Goal: Information Seeking & Learning: Learn about a topic

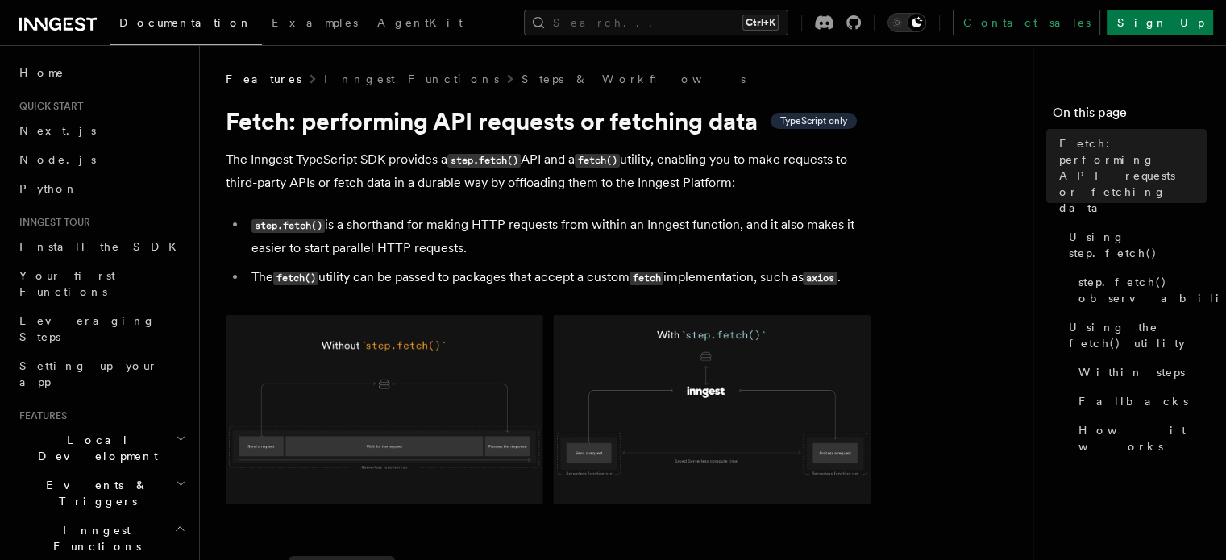
click at [103, 432] on span "Local Development" at bounding box center [94, 448] width 163 height 32
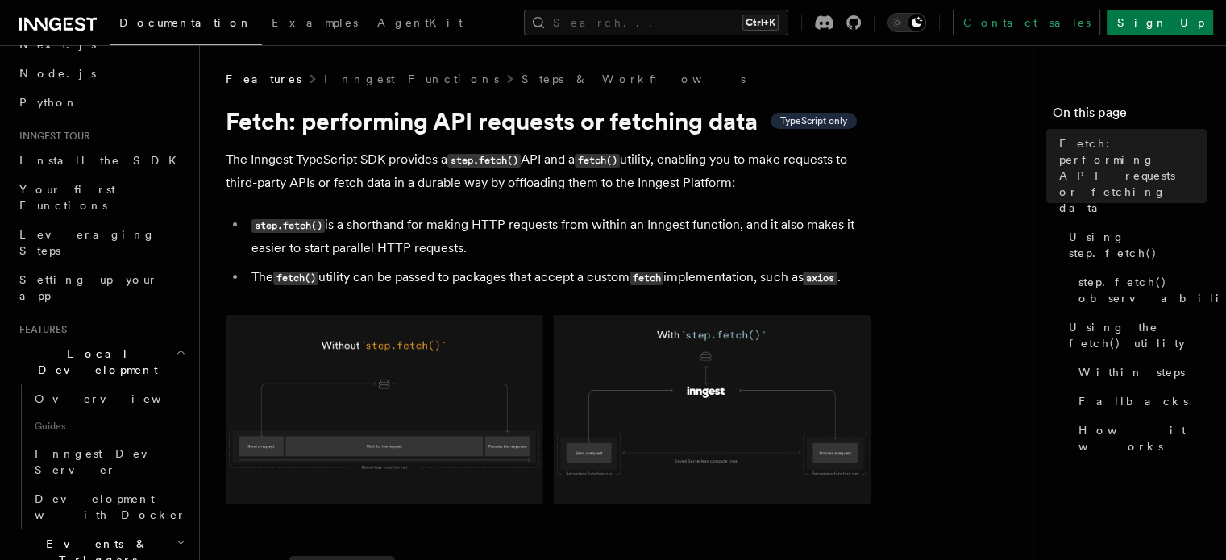
scroll to position [97, 0]
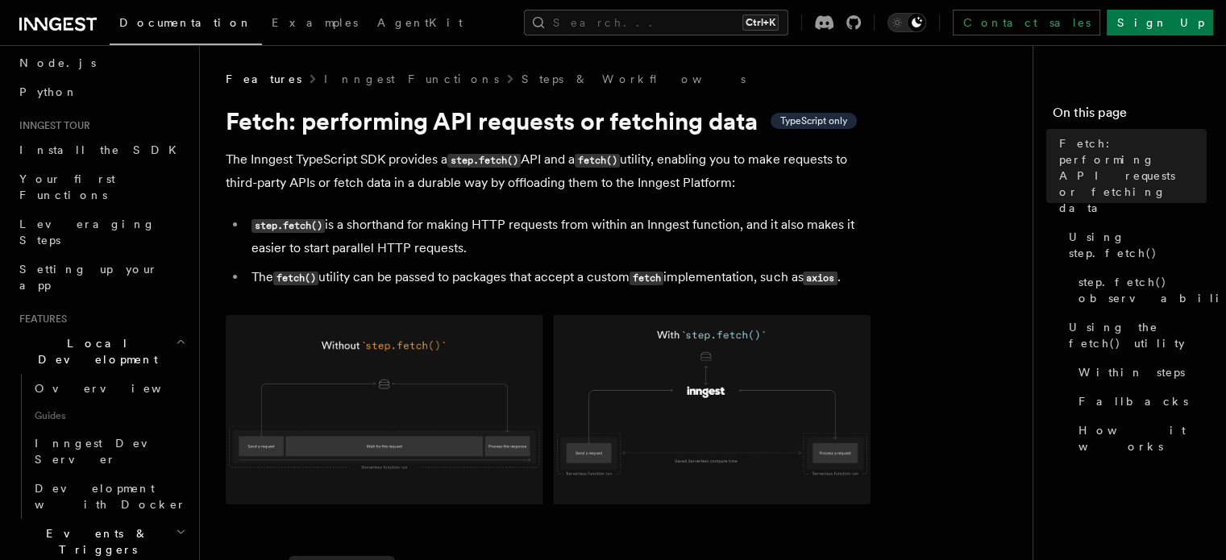
click at [106, 335] on span "Local Development" at bounding box center [94, 351] width 163 height 32
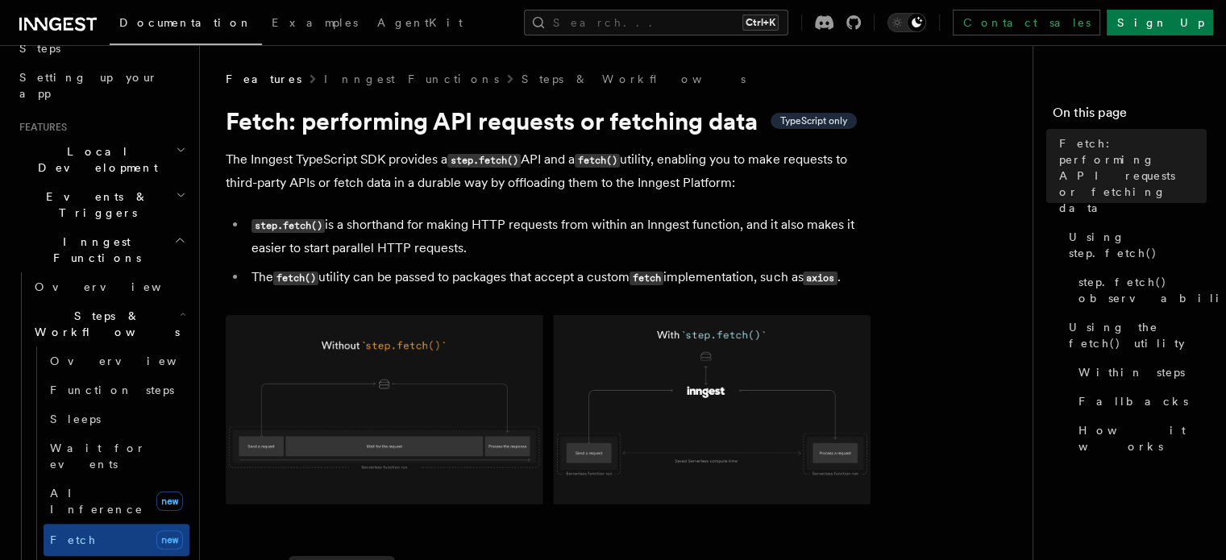
scroll to position [290, 0]
click at [106, 522] on link "Fetch new" at bounding box center [117, 538] width 146 height 32
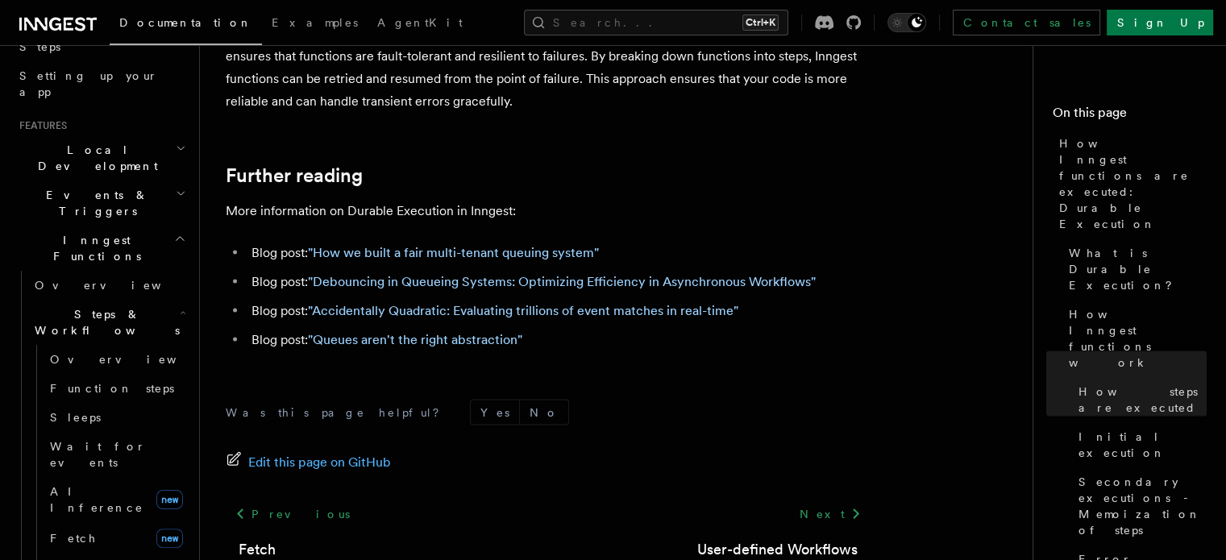
scroll to position [3261, 0]
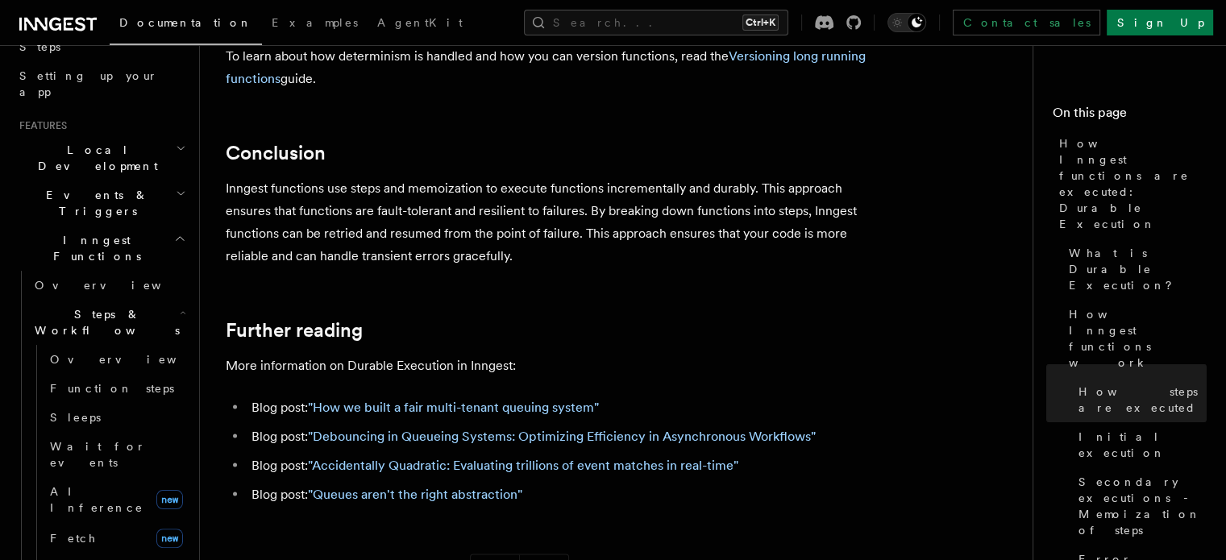
scroll to position [443, 0]
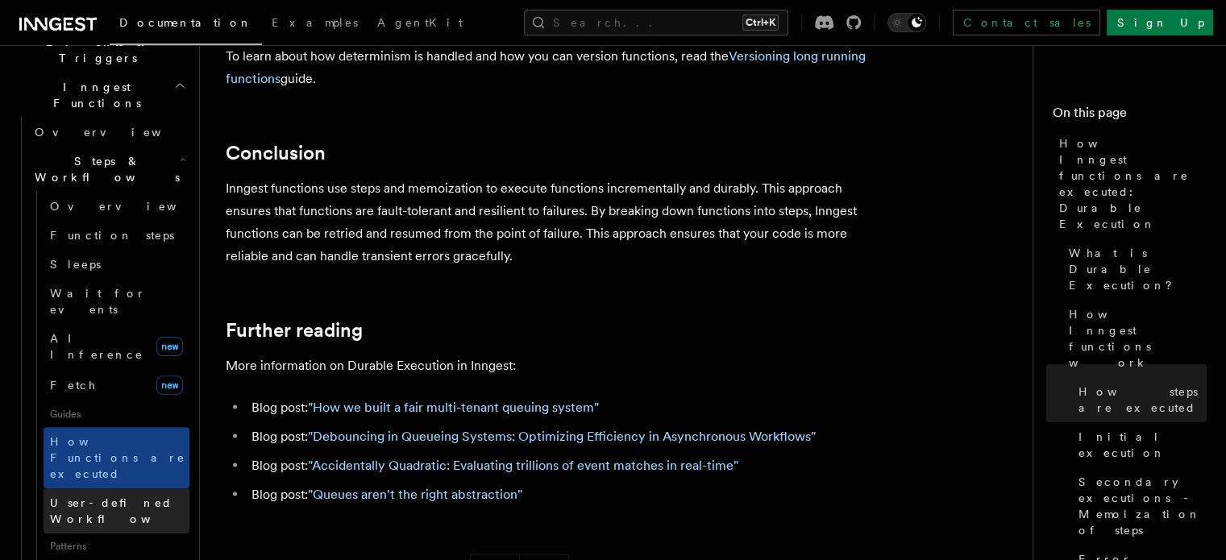
click at [90, 488] on link "User-defined Workflows" at bounding box center [117, 510] width 146 height 45
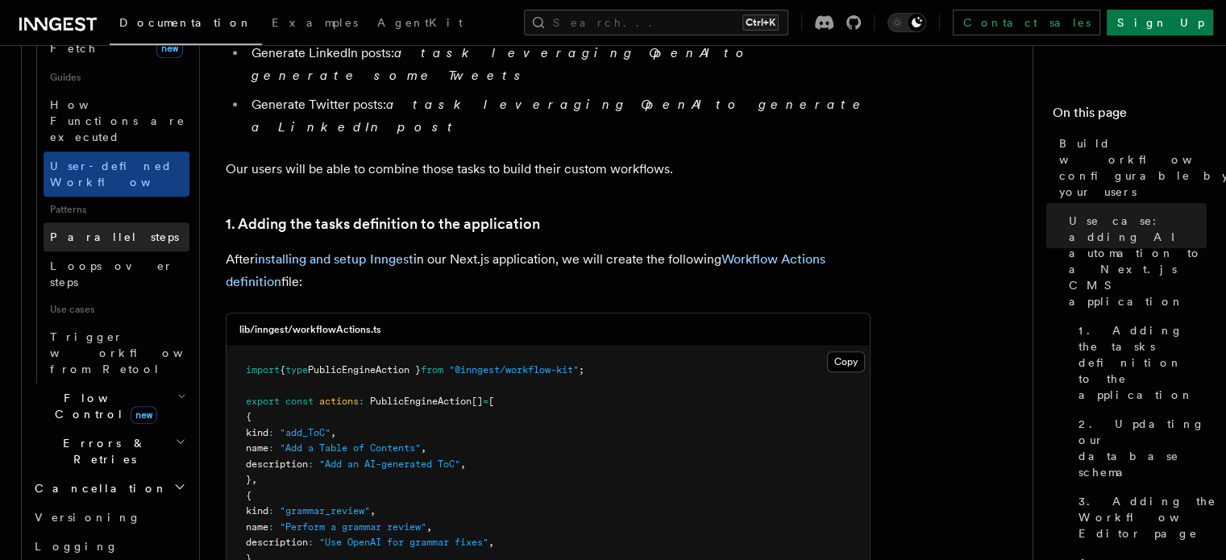
scroll to position [780, 0]
click at [77, 480] on span "Cancellation" at bounding box center [97, 488] width 139 height 16
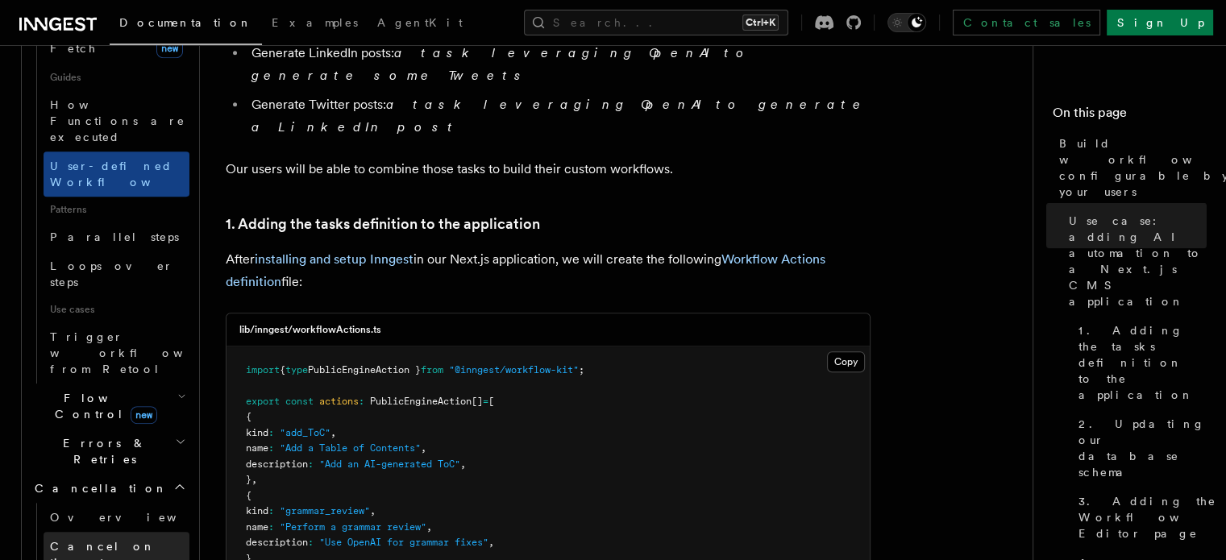
click at [78, 540] on span "Cancel on timeouts" at bounding box center [103, 554] width 106 height 29
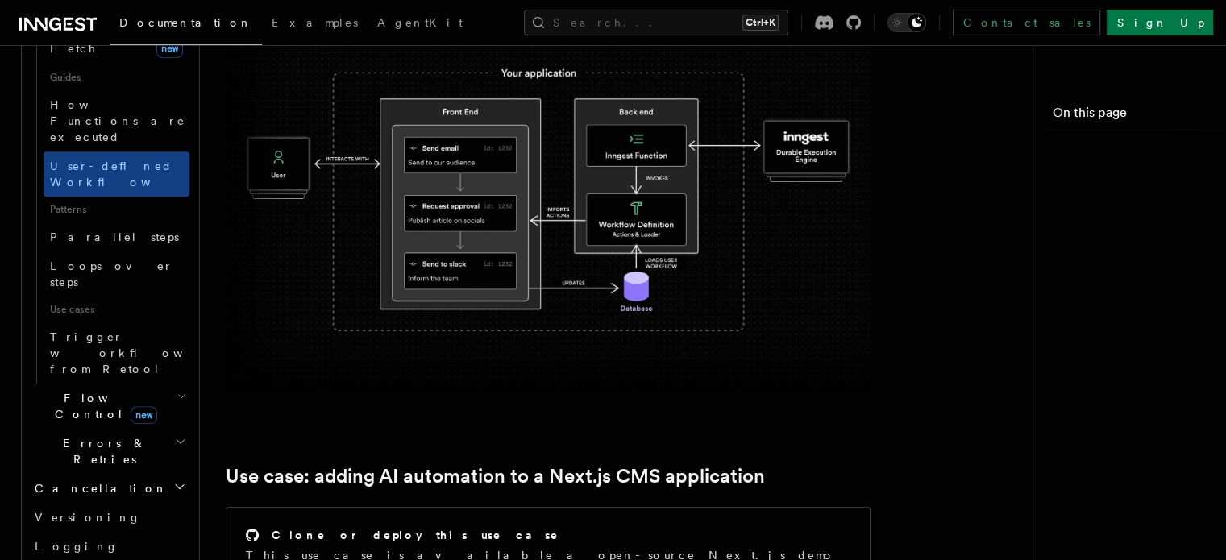
scroll to position [1585, 0]
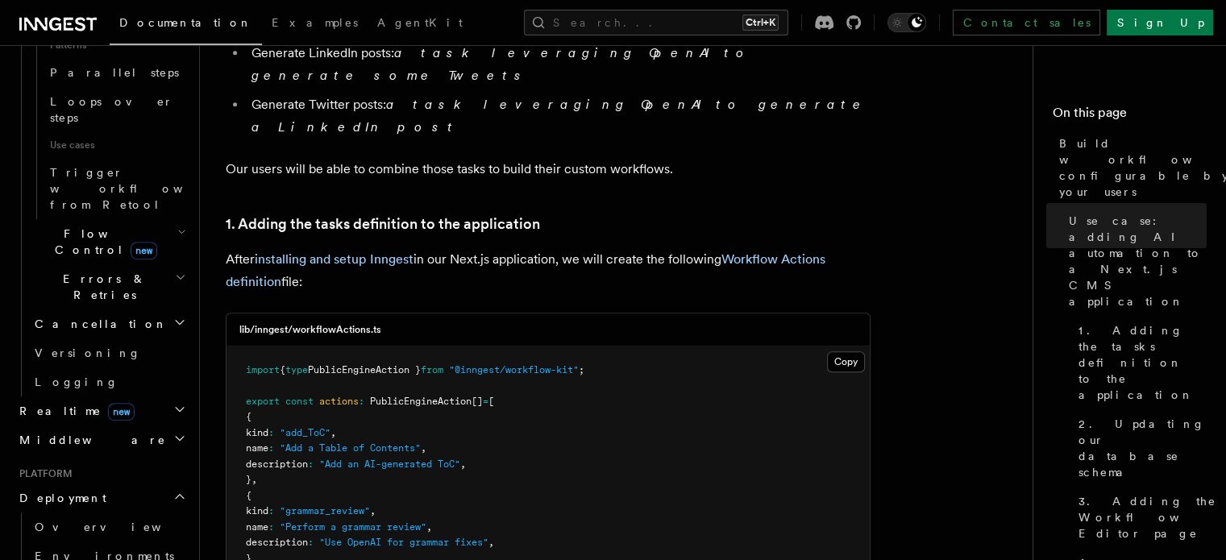
scroll to position [946, 0]
click at [73, 548] on span "Environments & Apps" at bounding box center [104, 562] width 139 height 29
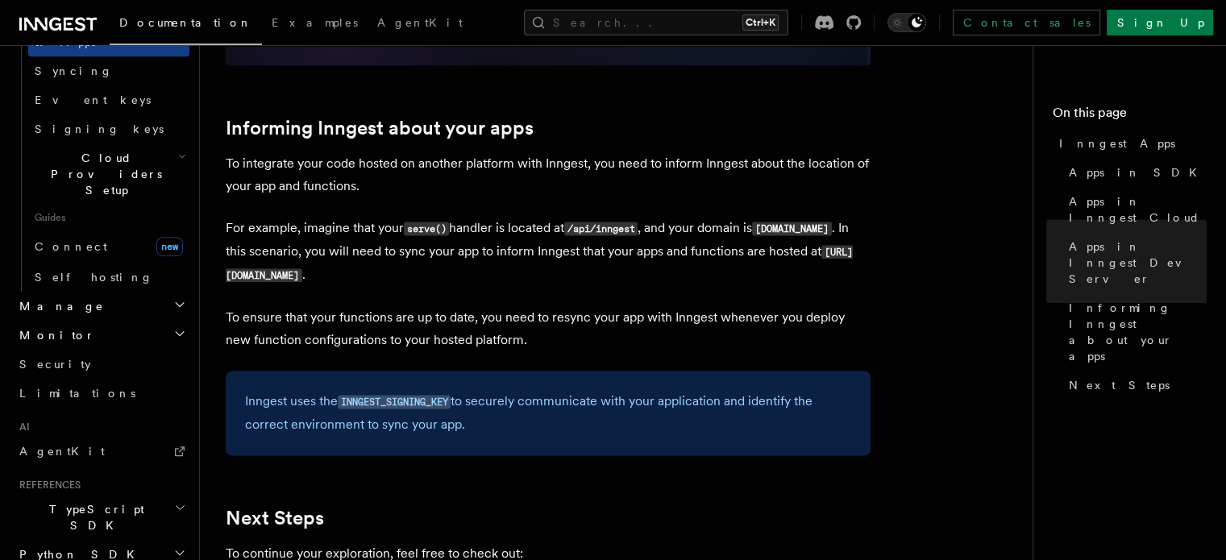
scroll to position [2378, 0]
click at [422, 405] on code "INNGEST_SIGNING_KEY" at bounding box center [394, 403] width 113 height 14
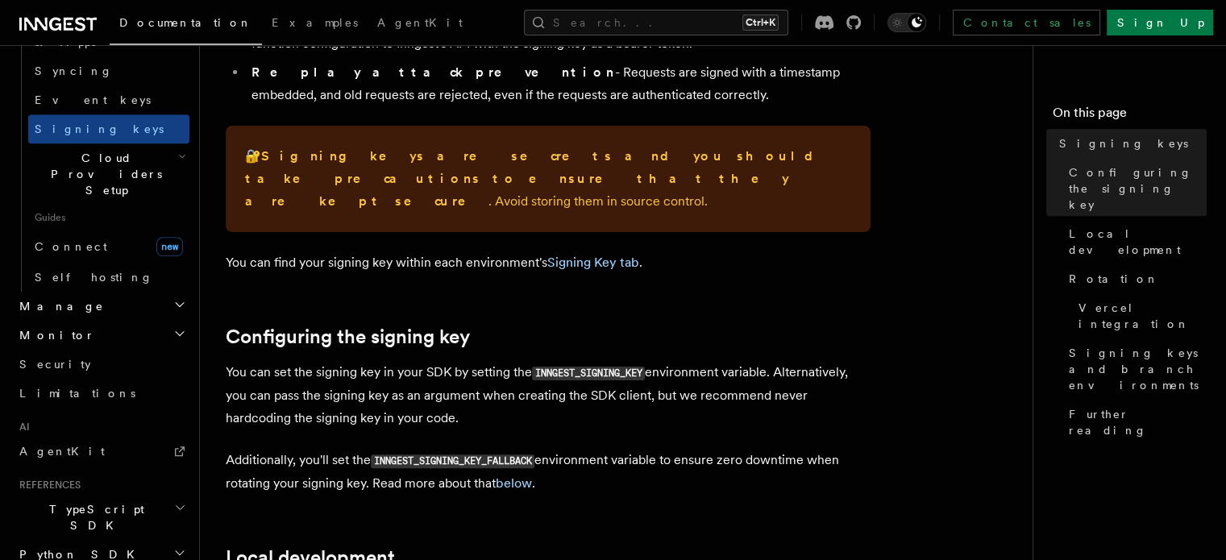
scroll to position [322, 0]
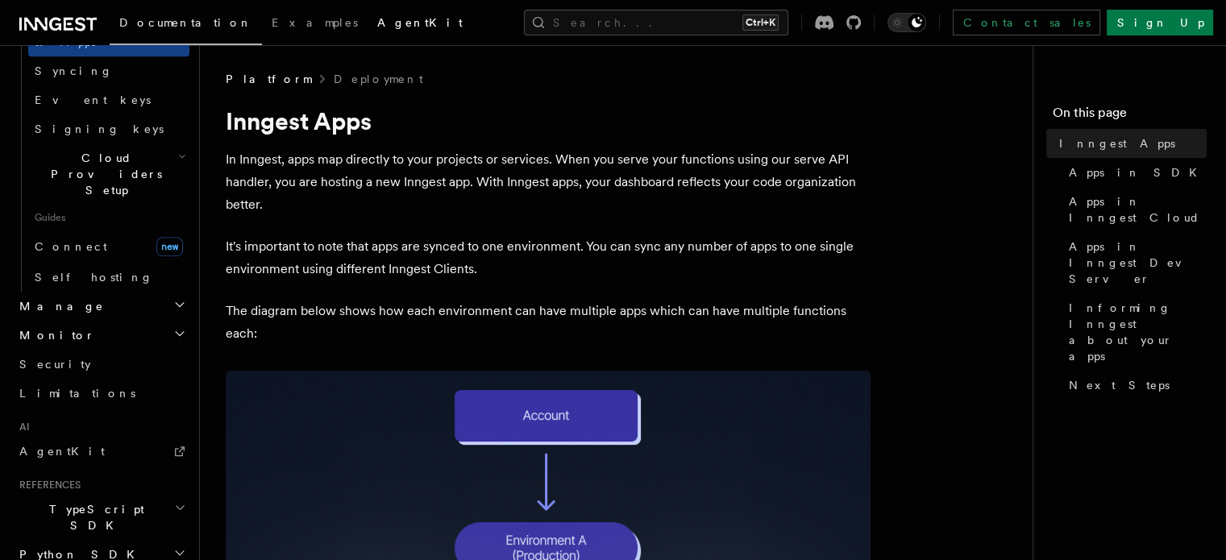
click at [377, 20] on span "AgentKit" at bounding box center [419, 22] width 85 height 13
click at [272, 18] on span "Examples" at bounding box center [315, 22] width 86 height 13
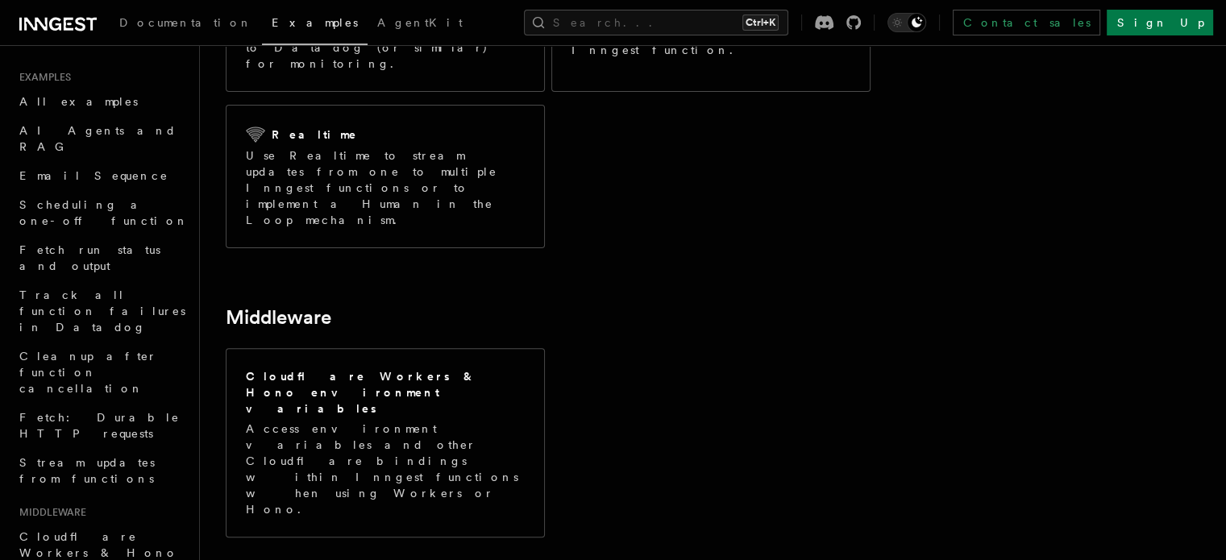
scroll to position [459, 0]
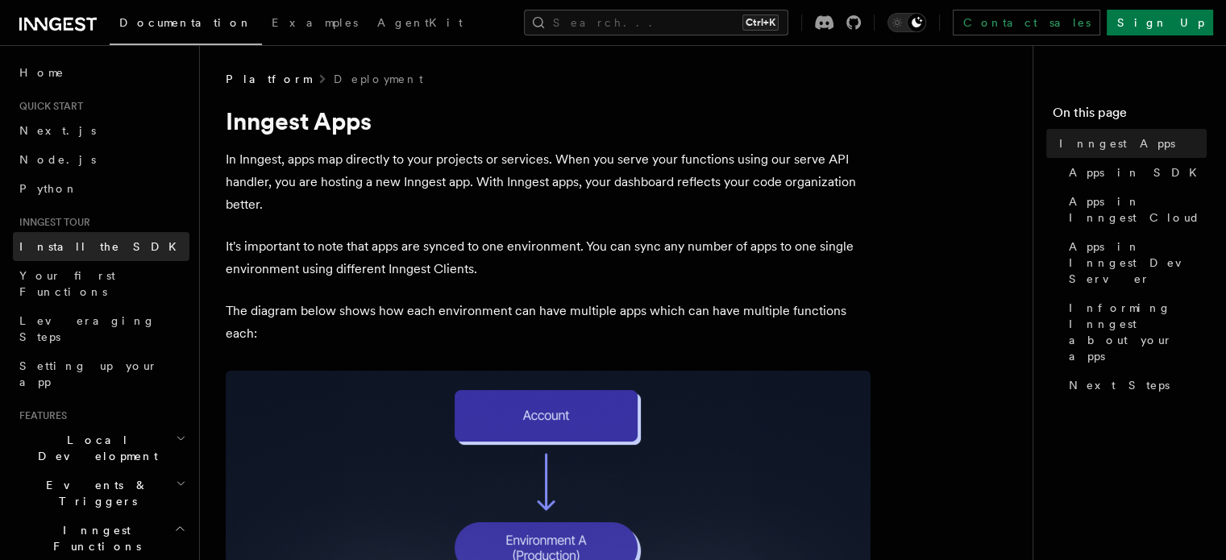
click at [52, 243] on span "Install the SDK" at bounding box center [102, 246] width 167 height 13
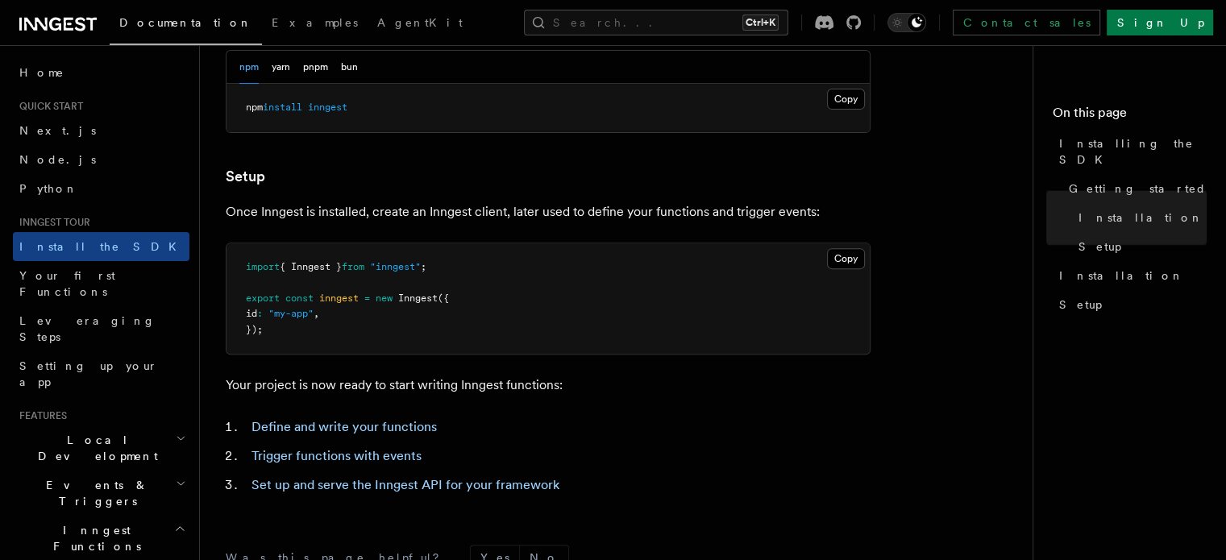
scroll to position [779, 0]
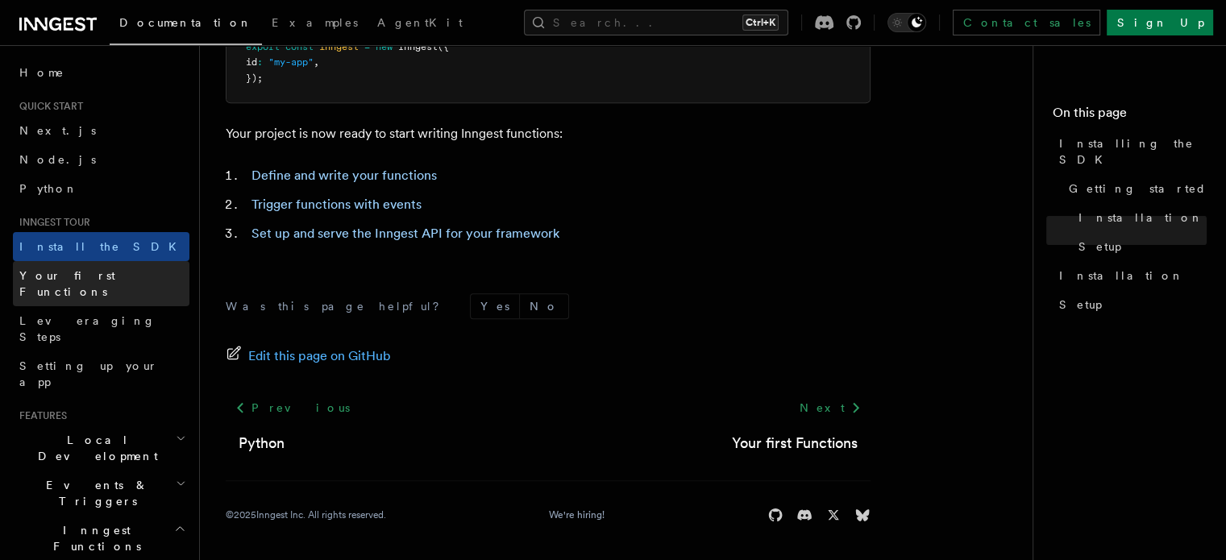
click at [127, 276] on link "Your first Functions" at bounding box center [101, 283] width 177 height 45
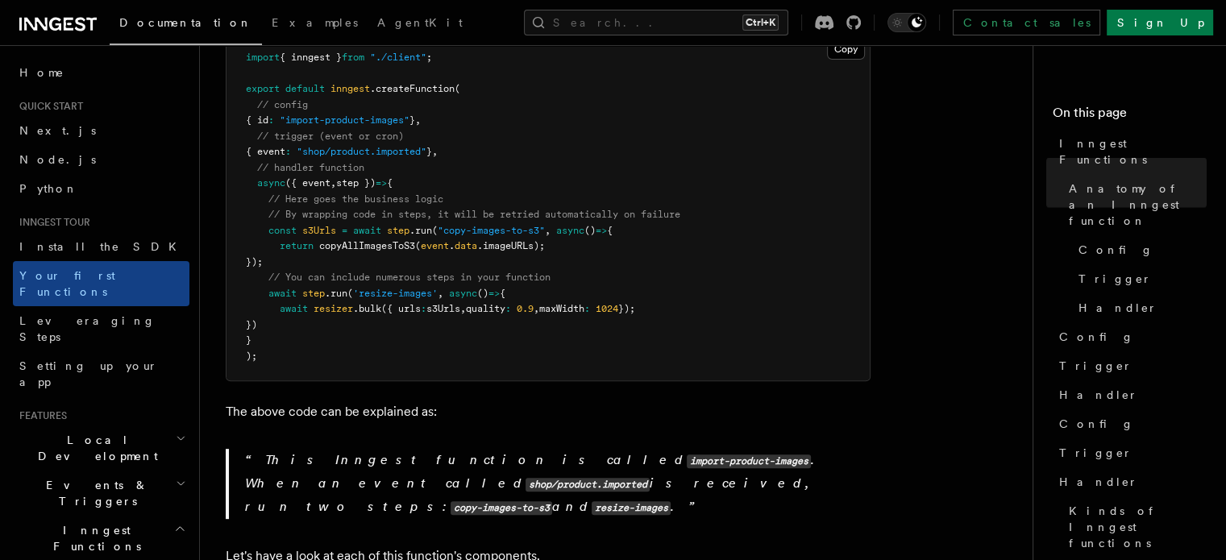
scroll to position [455, 0]
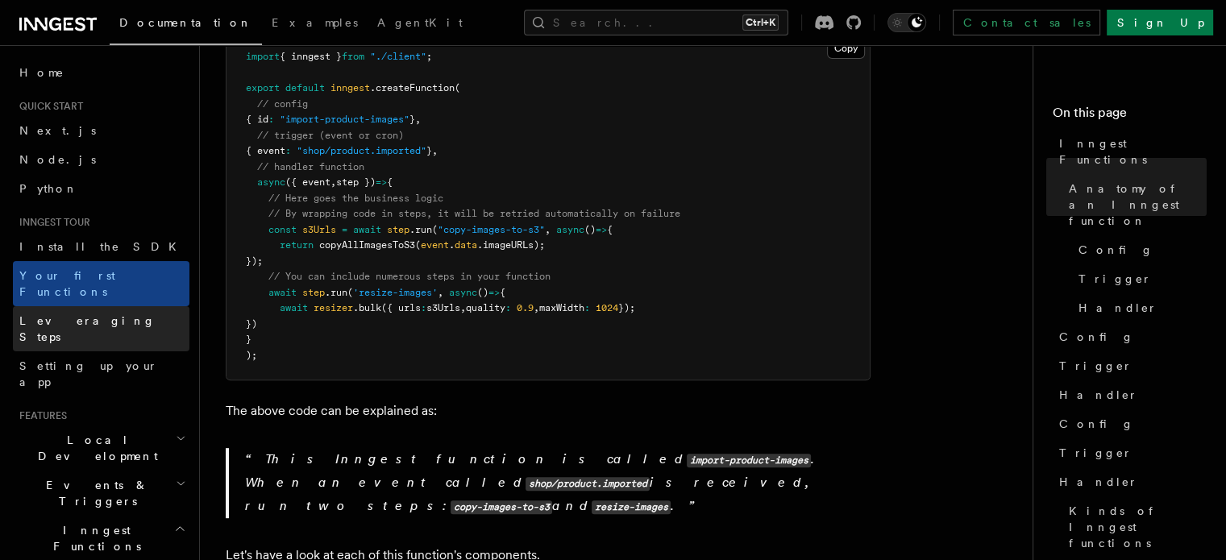
click at [99, 314] on span "Leveraging Steps" at bounding box center [87, 328] width 136 height 29
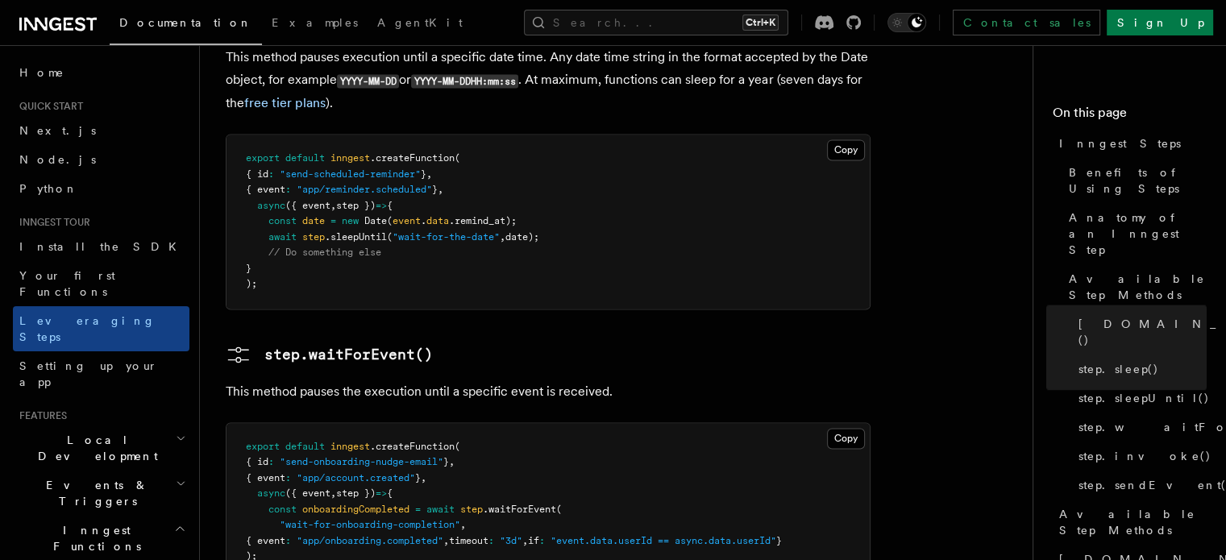
scroll to position [2766, 0]
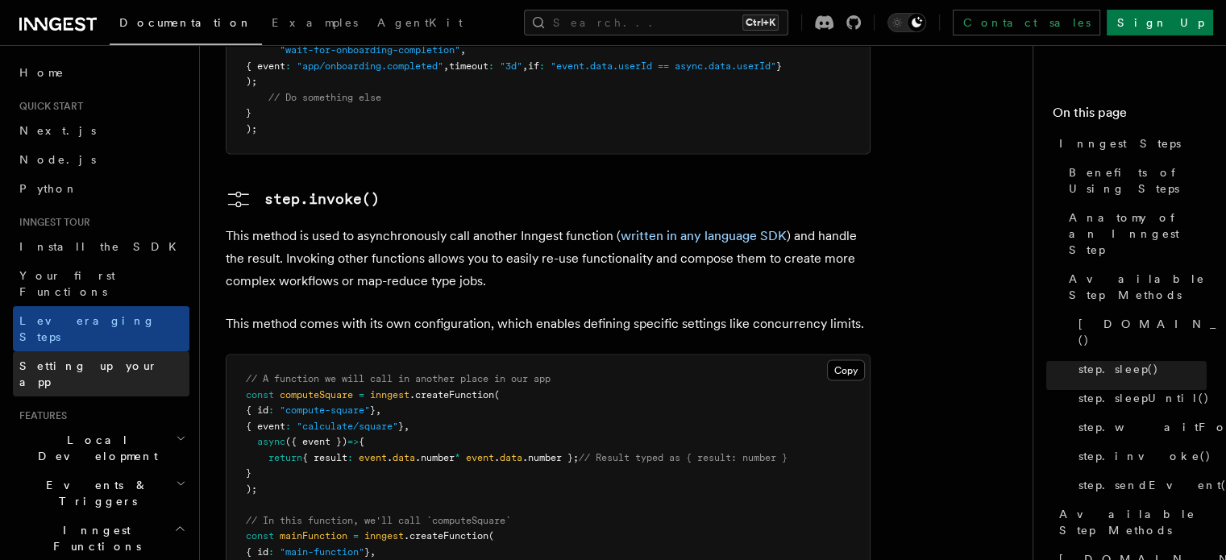
click at [90, 351] on link "Setting up your app" at bounding box center [101, 373] width 177 height 45
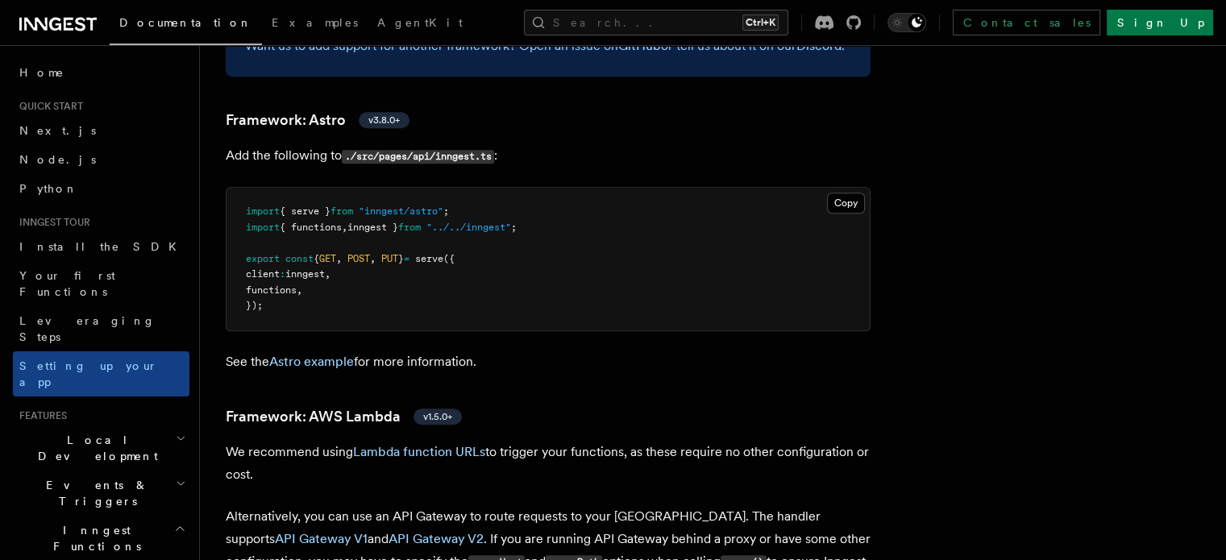
scroll to position [1385, 0]
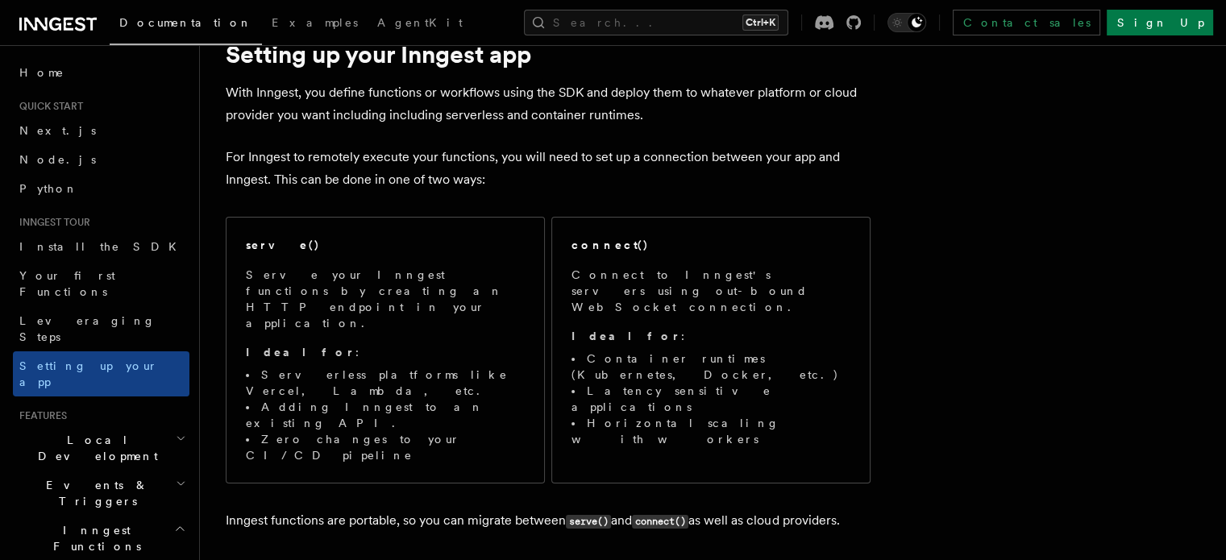
scroll to position [0, 0]
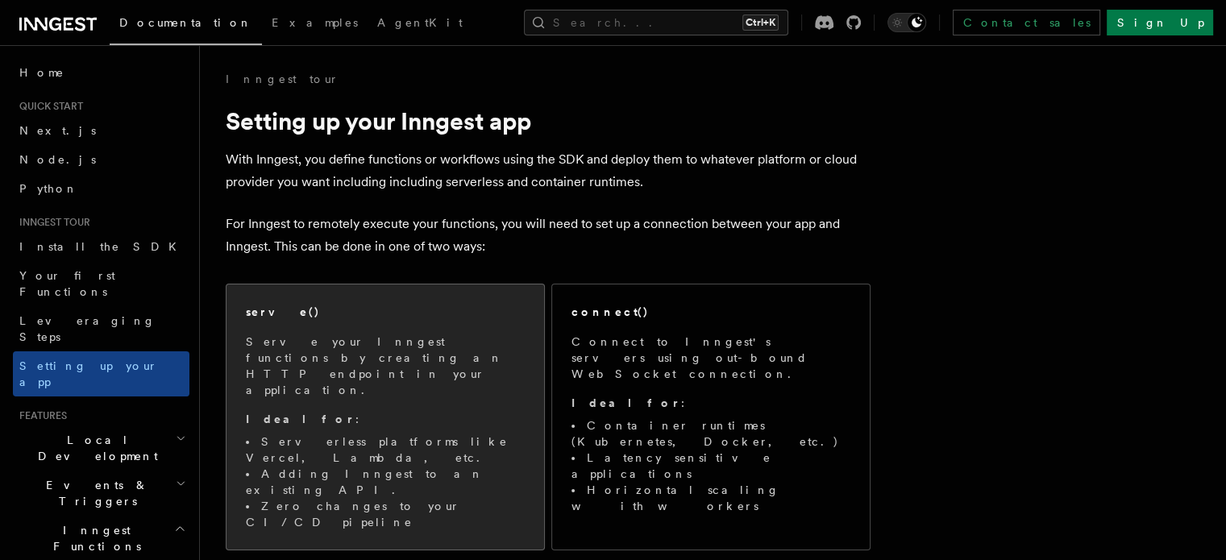
click at [451, 399] on span "Serve your Inngest functions by creating an HTTP endpoint in your application. …" at bounding box center [385, 432] width 279 height 197
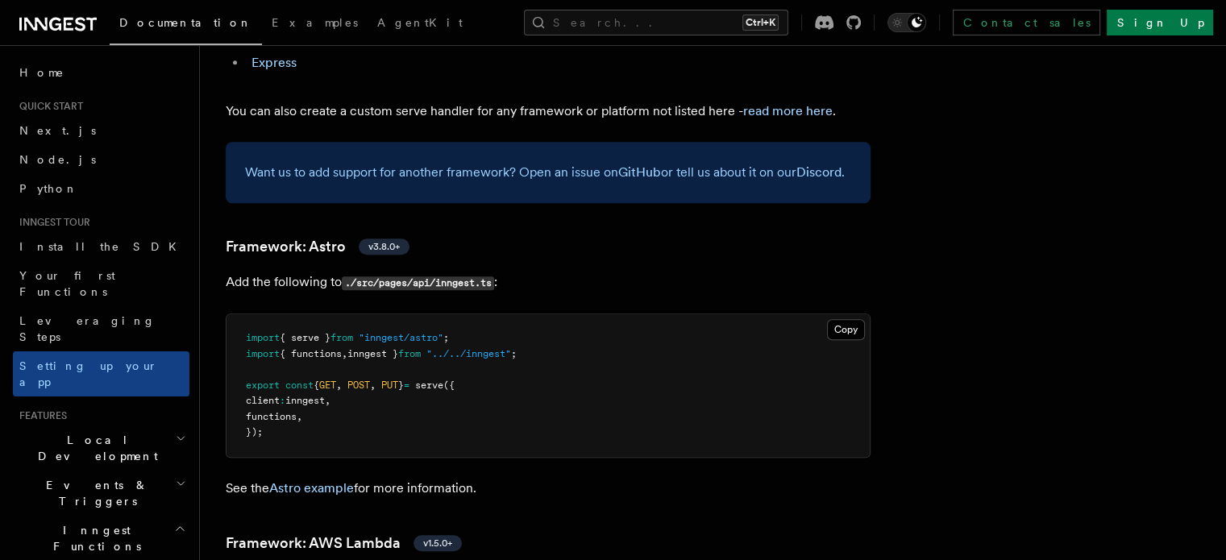
scroll to position [1109, 0]
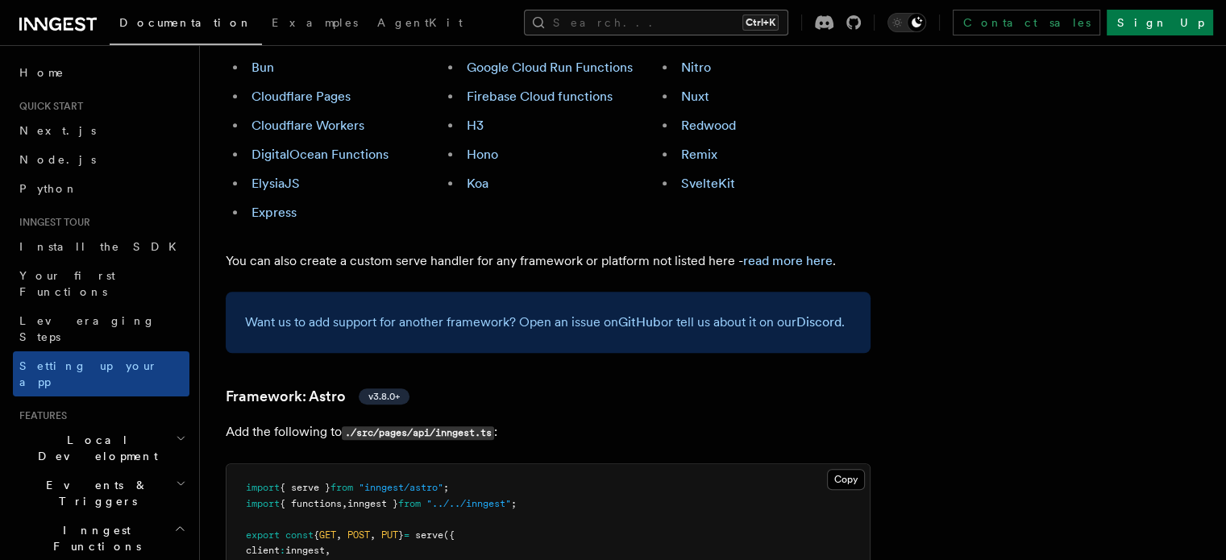
click at [647, 15] on button "Search... Ctrl+K" at bounding box center [656, 23] width 264 height 26
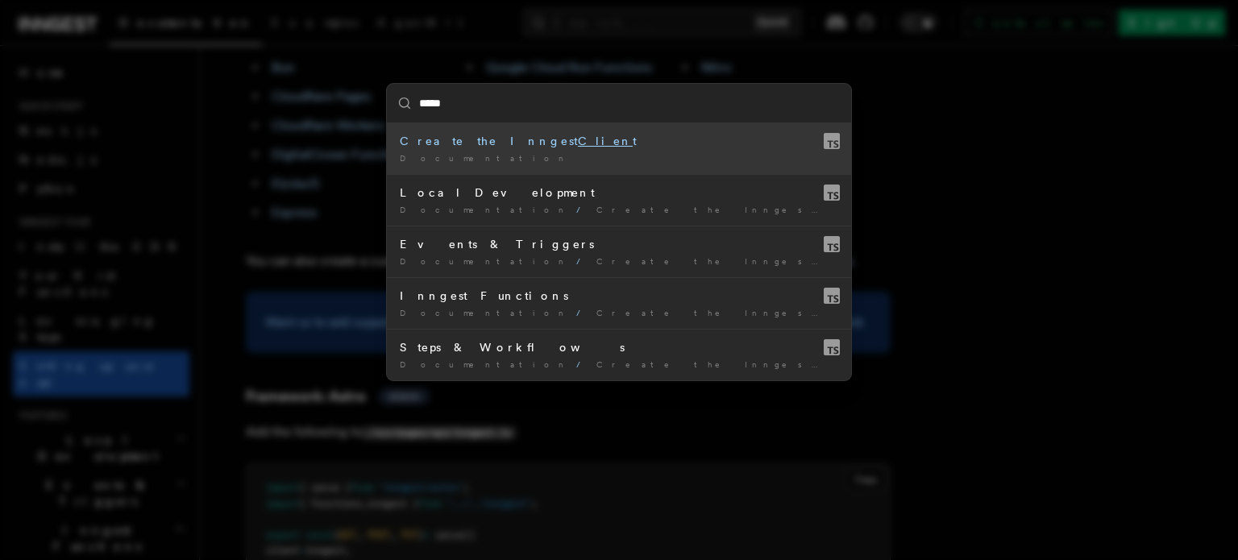
type input "******"
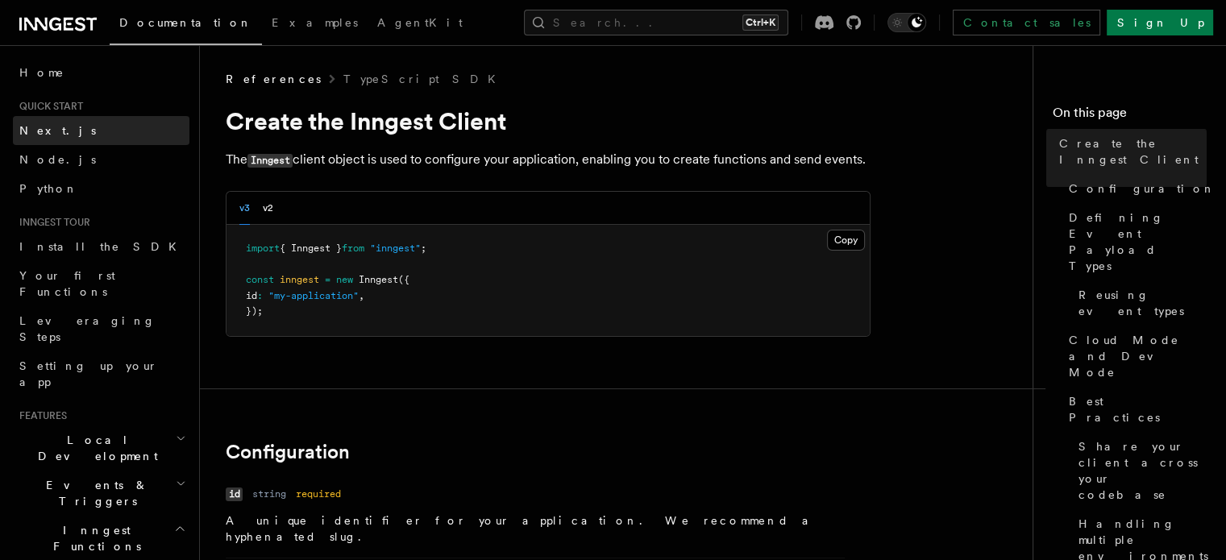
click at [50, 132] on span "Next.js" at bounding box center [57, 130] width 77 height 13
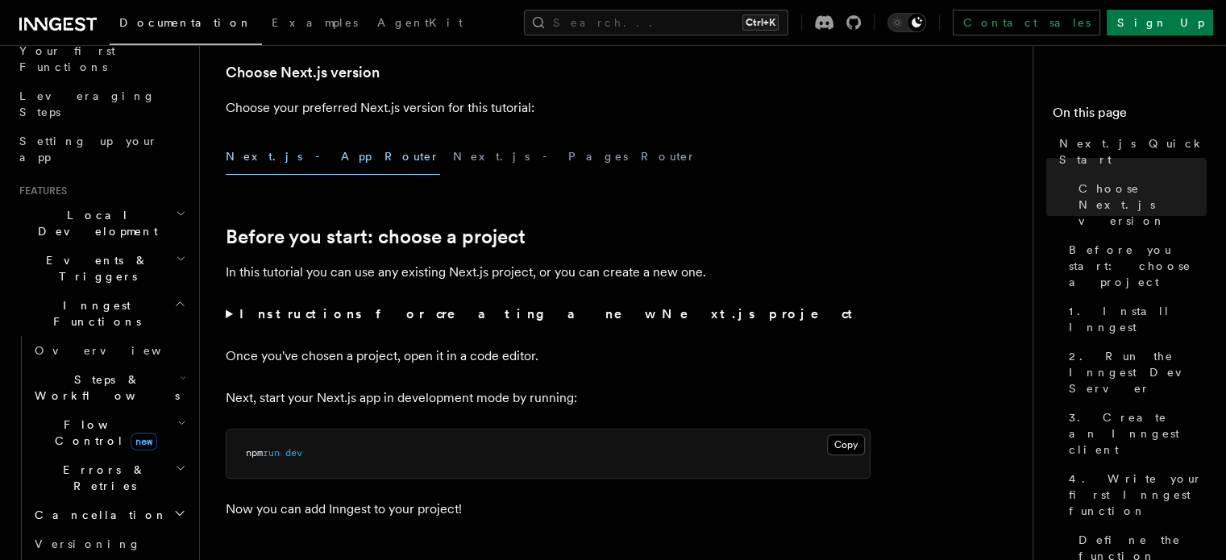
scroll to position [228, 0]
click at [67, 368] on span "Steps & Workflows" at bounding box center [104, 384] width 152 height 32
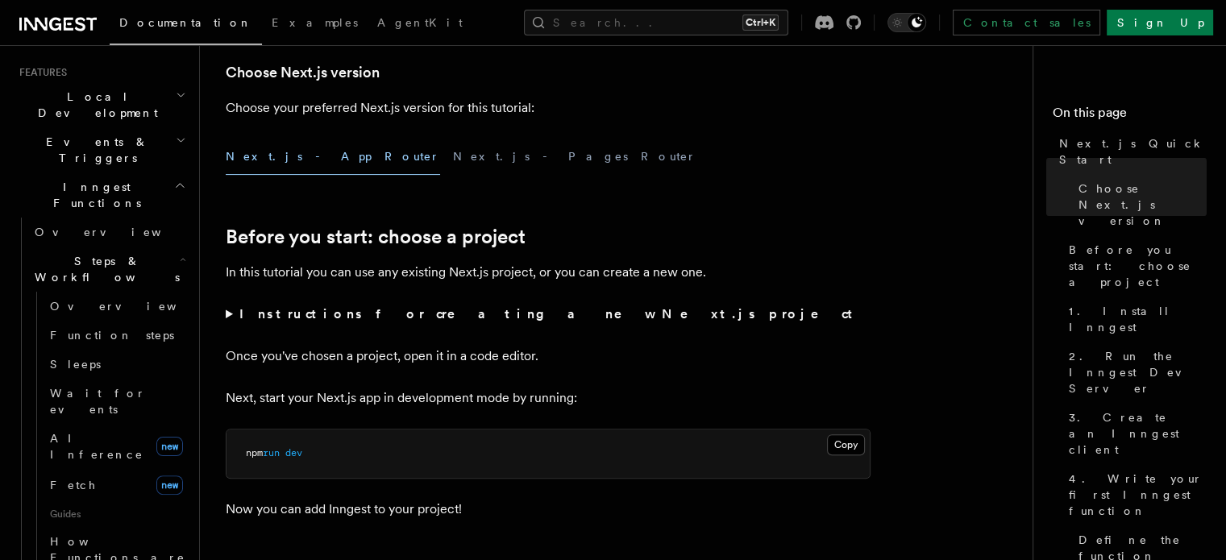
scroll to position [344, 0]
click at [74, 431] on span "AI Inference" at bounding box center [96, 445] width 93 height 29
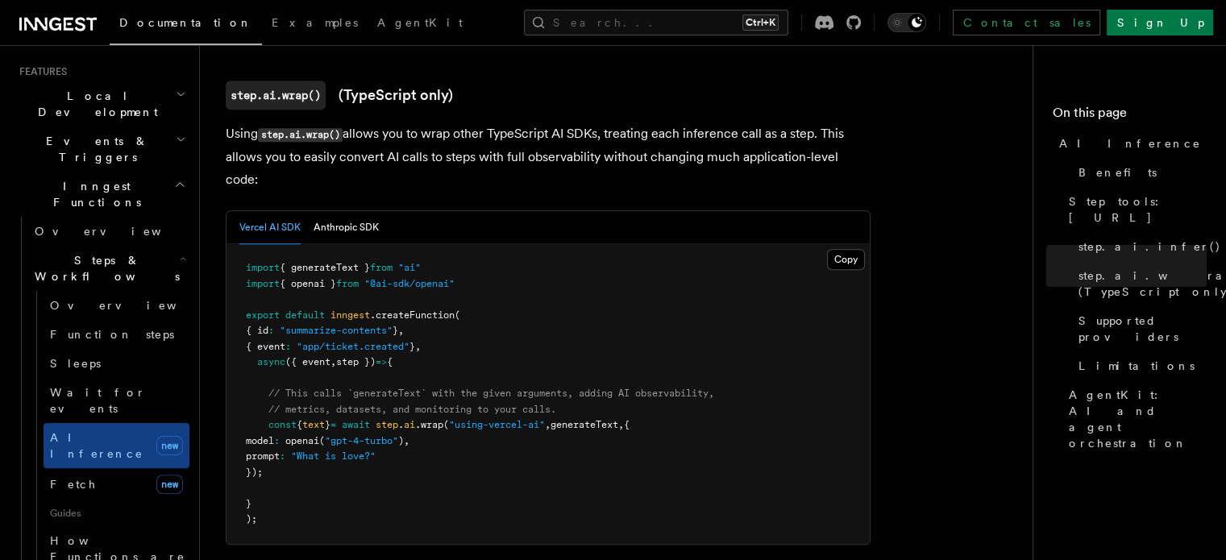
scroll to position [1556, 0]
